Goal: Check status

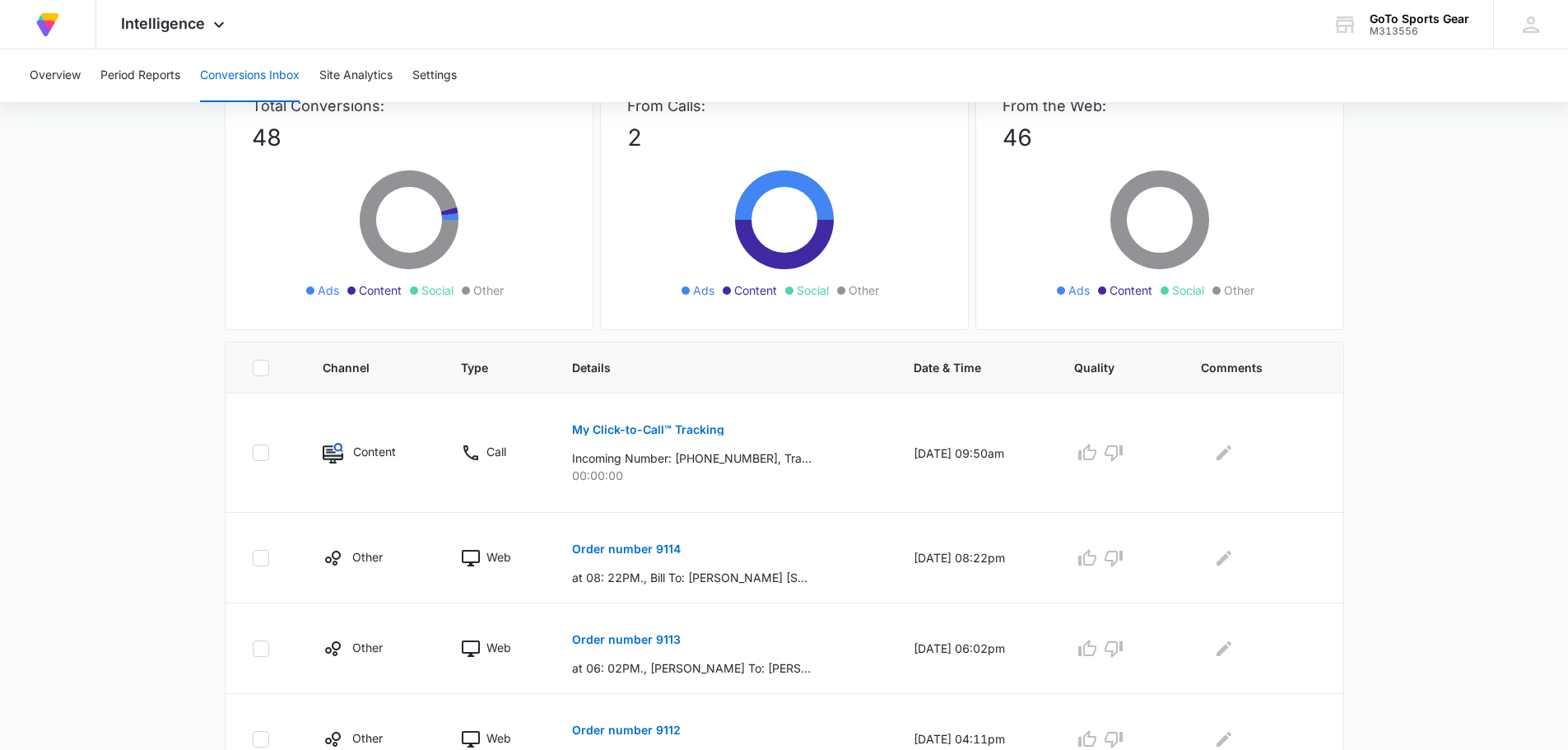
scroll to position [164, 0]
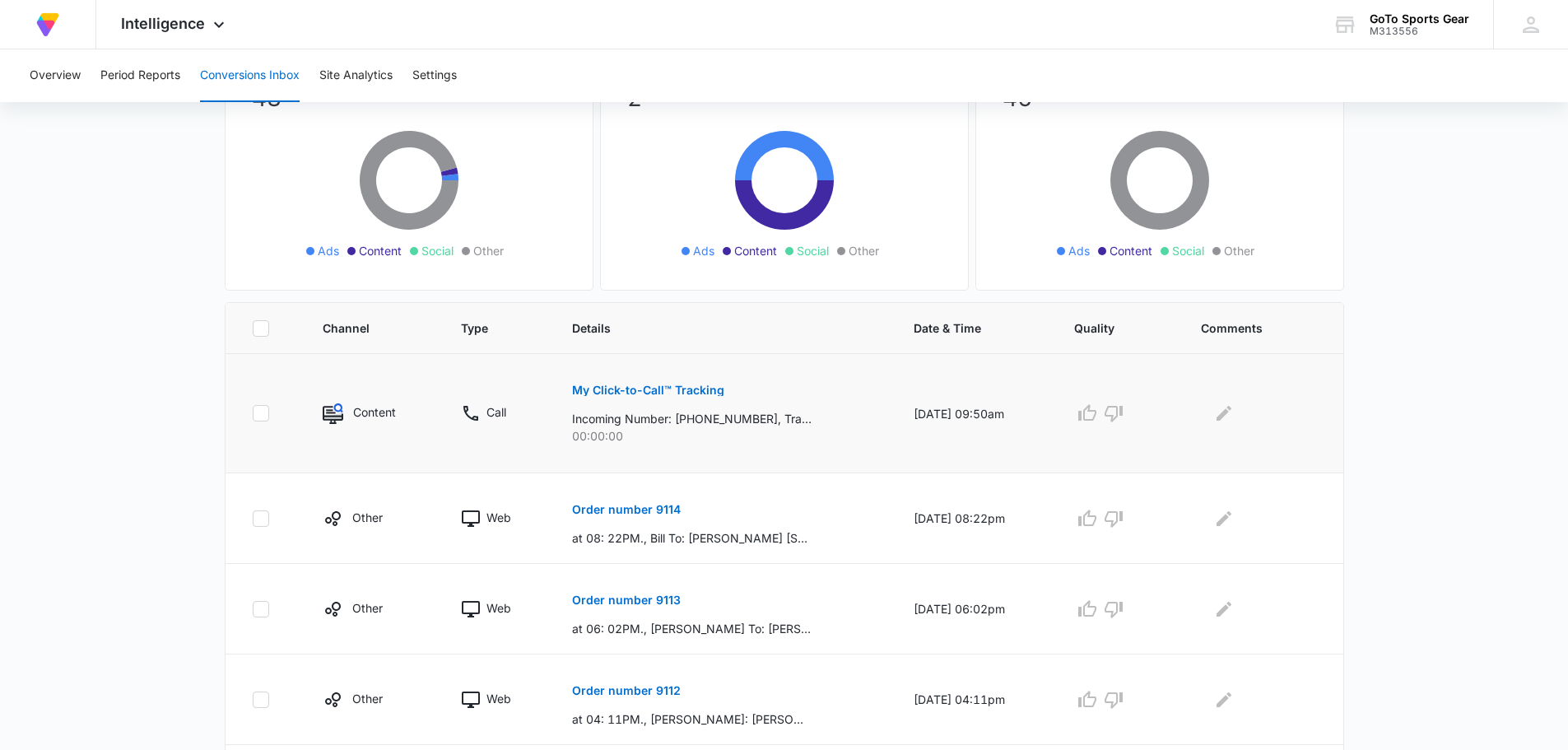
click at [635, 391] on p "My Click-to-Call™ Tracking" at bounding box center [648, 390] width 152 height 12
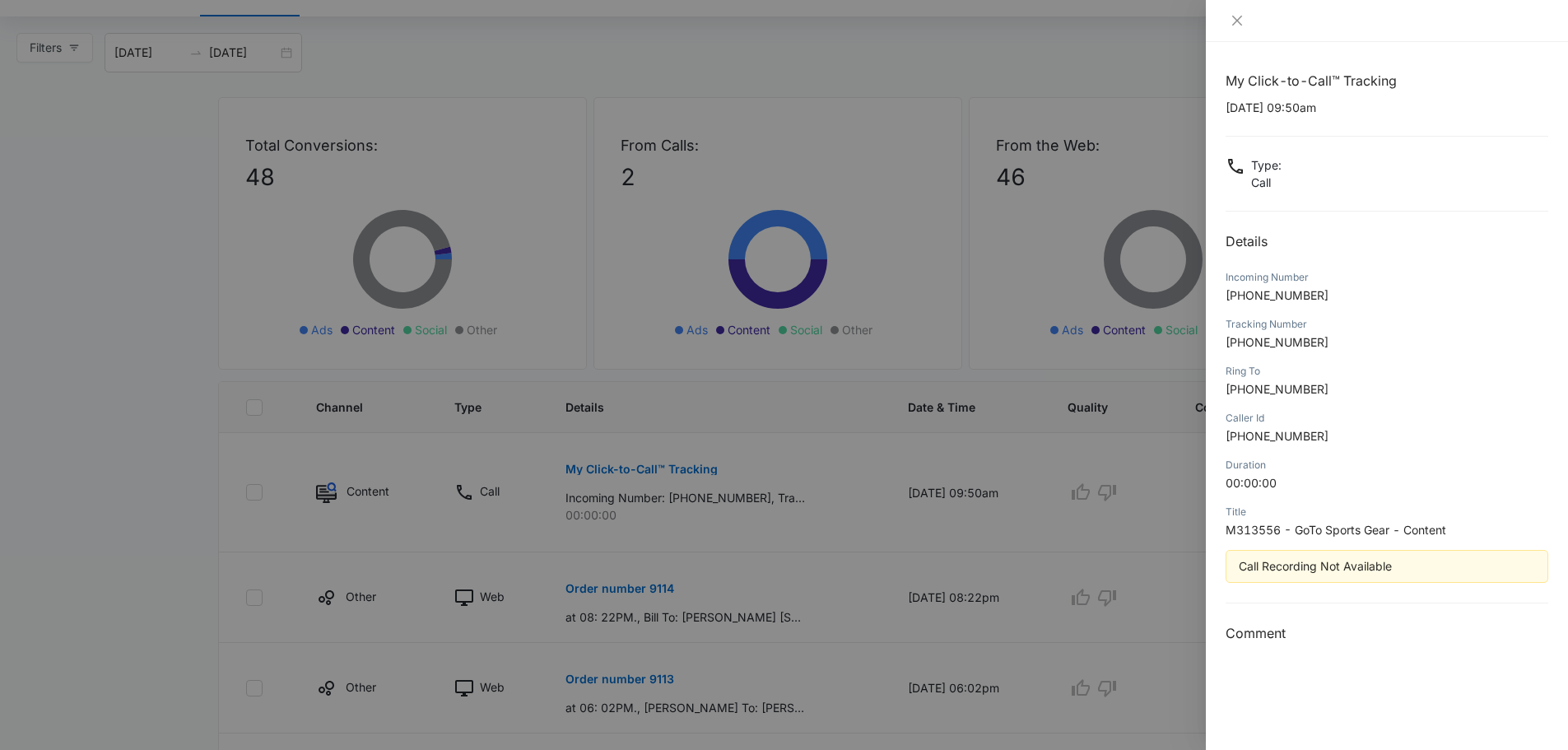
scroll to position [83, 0]
click at [1357, 570] on div "Call Recording Not Available" at bounding box center [1387, 567] width 296 height 18
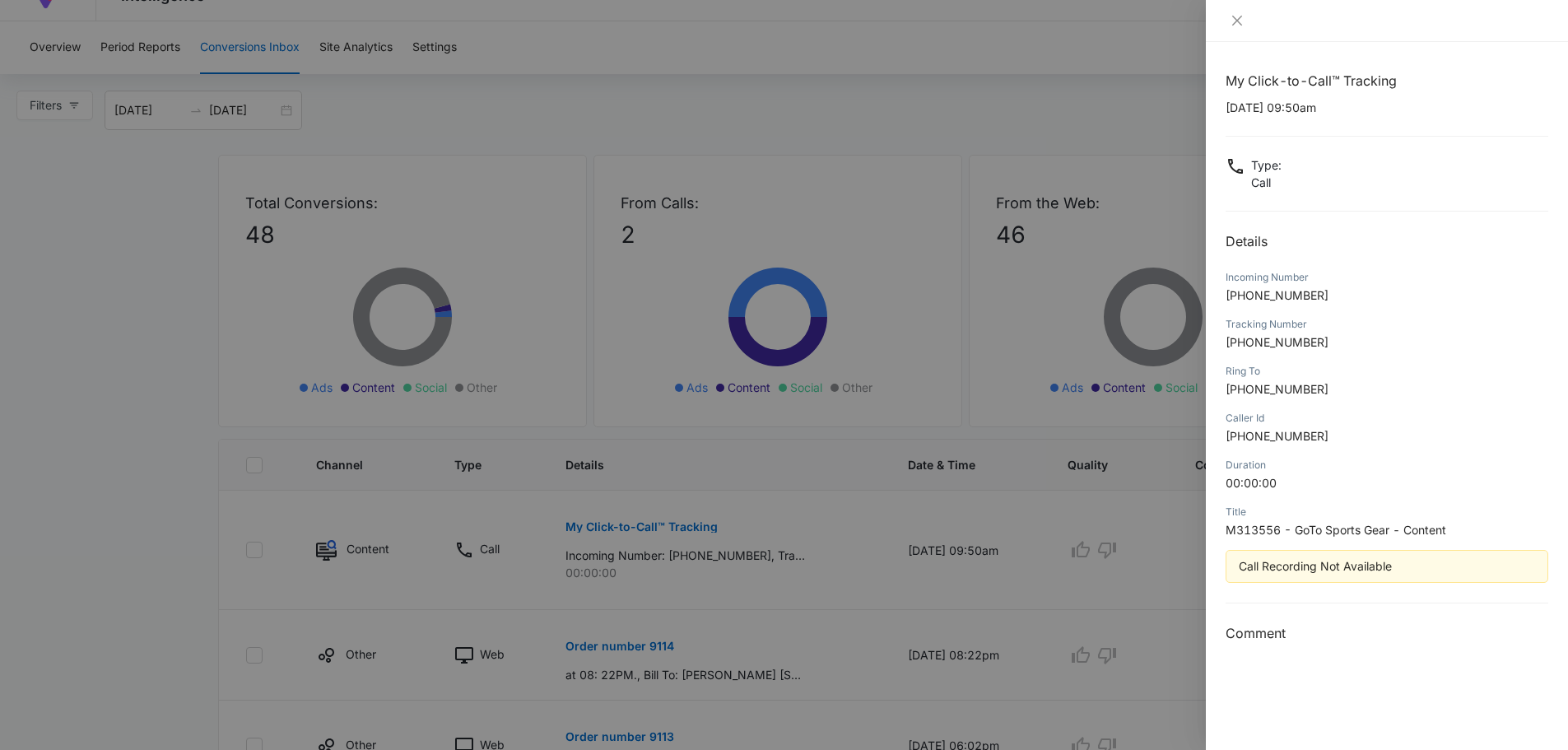
scroll to position [0, 0]
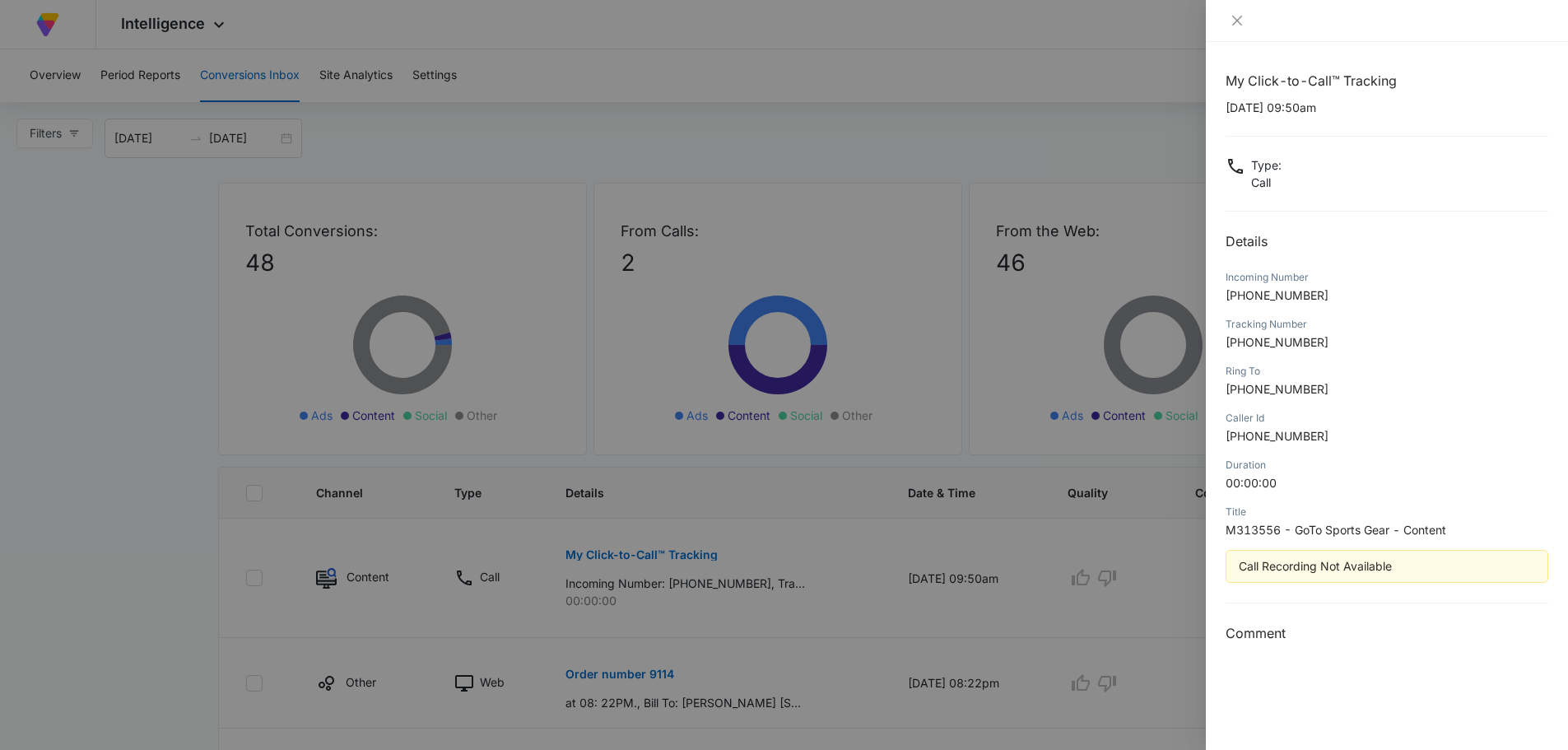
click at [1260, 184] on p "Call" at bounding box center [1267, 182] width 31 height 17
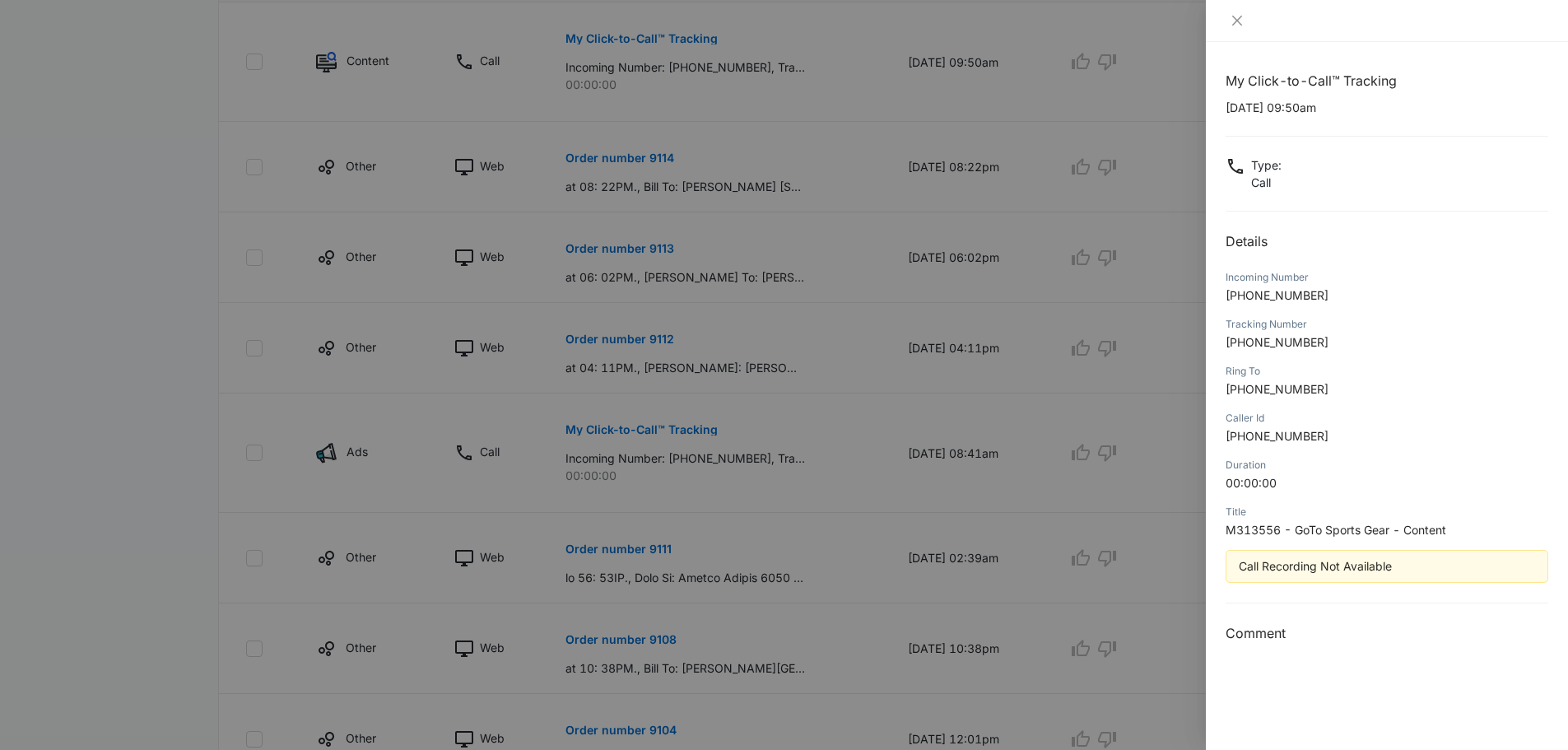
scroll to position [516, 0]
click at [594, 548] on div at bounding box center [784, 375] width 1568 height 750
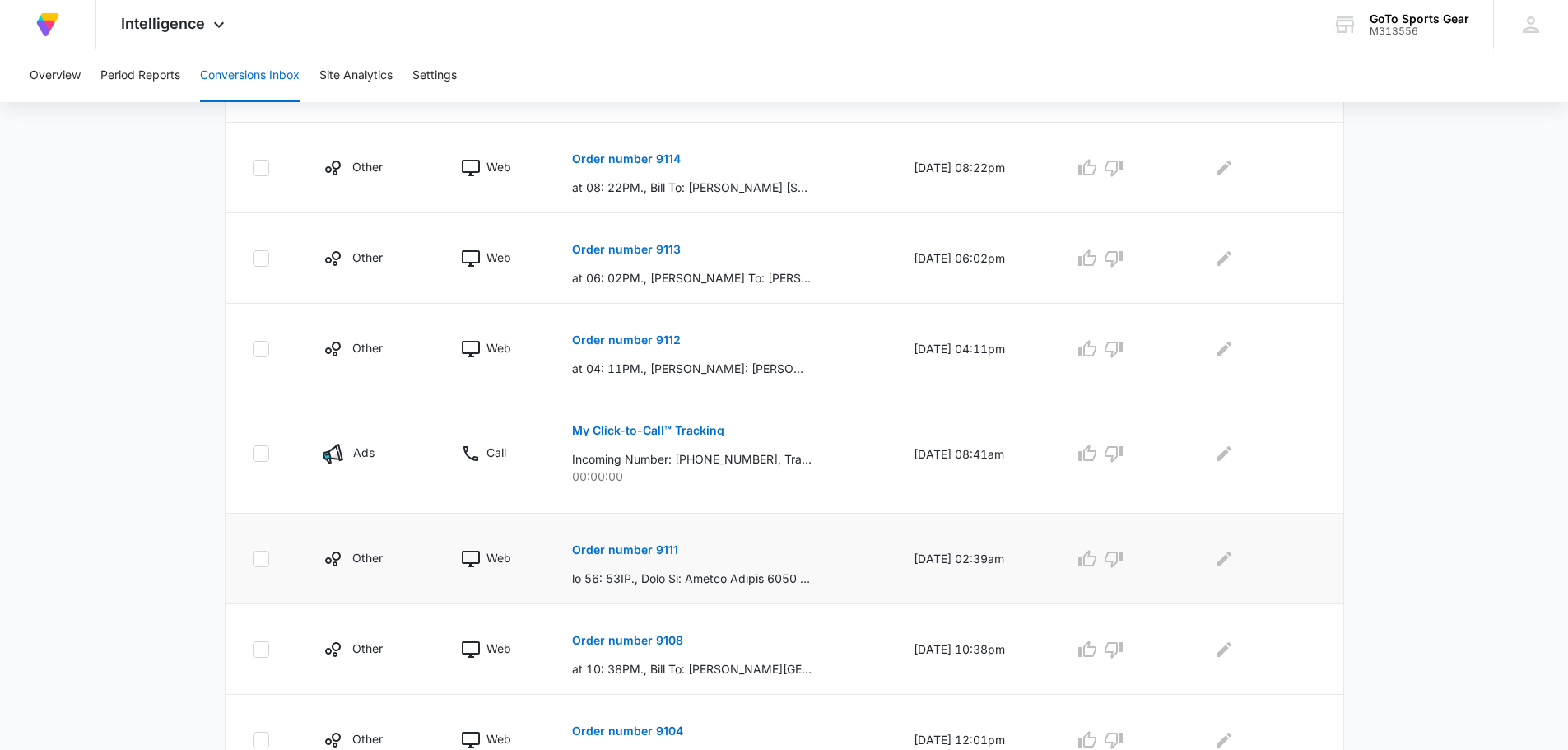
click at [618, 549] on p "Order number 9111" at bounding box center [624, 549] width 106 height 12
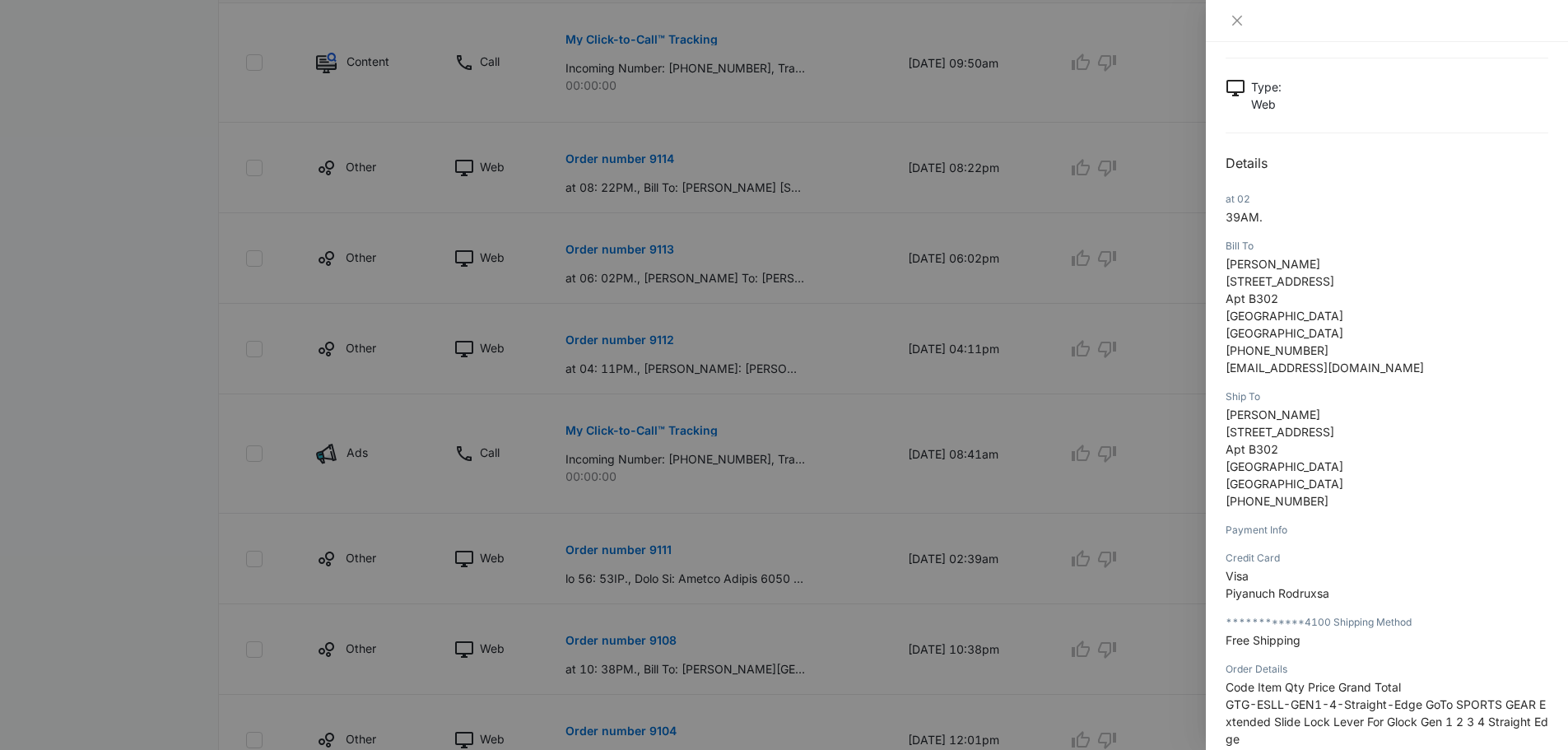
scroll to position [330, 0]
